Goal: Task Accomplishment & Management: Manage account settings

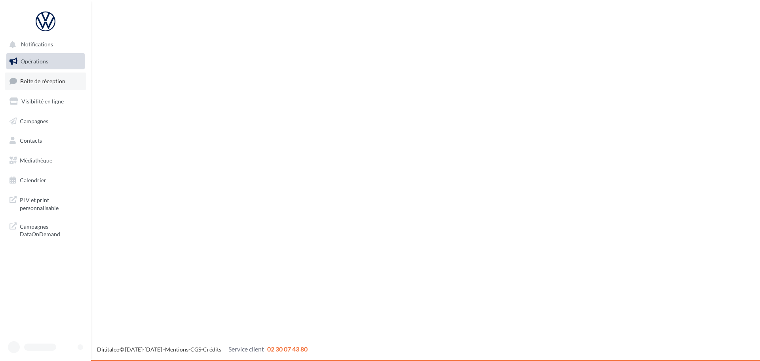
click at [48, 84] on span "Boîte de réception" at bounding box center [42, 81] width 45 height 7
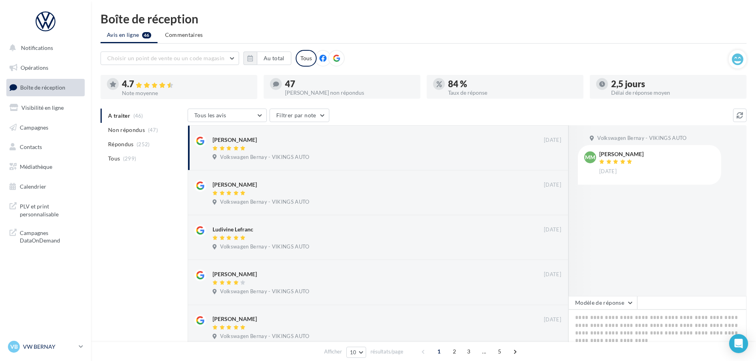
click at [46, 348] on p "VW BERNAY" at bounding box center [49, 346] width 53 height 8
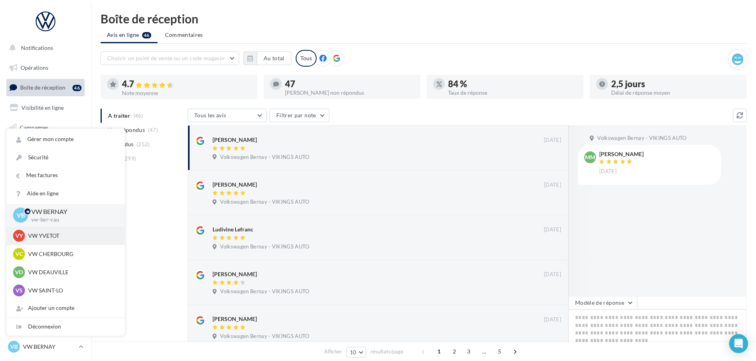
click at [50, 238] on p "VW YVETOT" at bounding box center [71, 236] width 87 height 8
